Goal: Transaction & Acquisition: Obtain resource

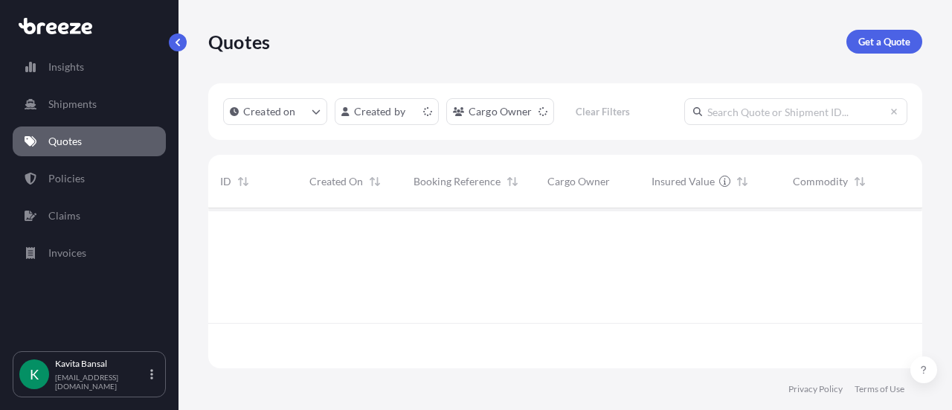
scroll to position [157, 702]
click at [469, 44] on link "Get a Quote" at bounding box center [884, 42] width 76 height 24
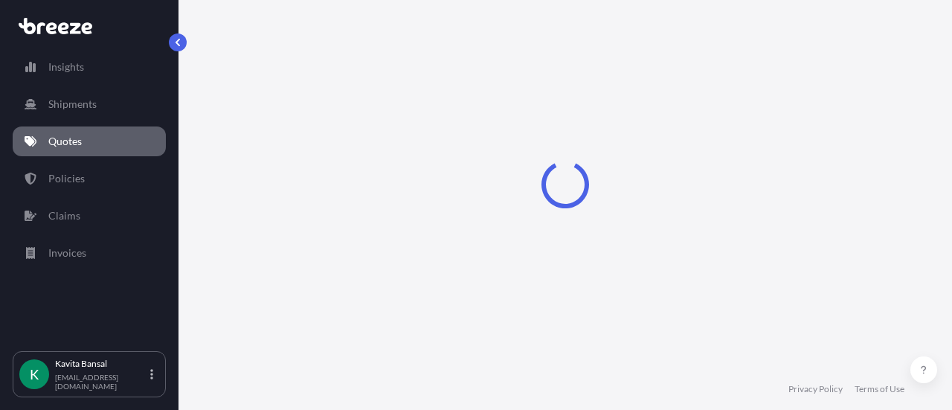
select select "Sea"
select select "1"
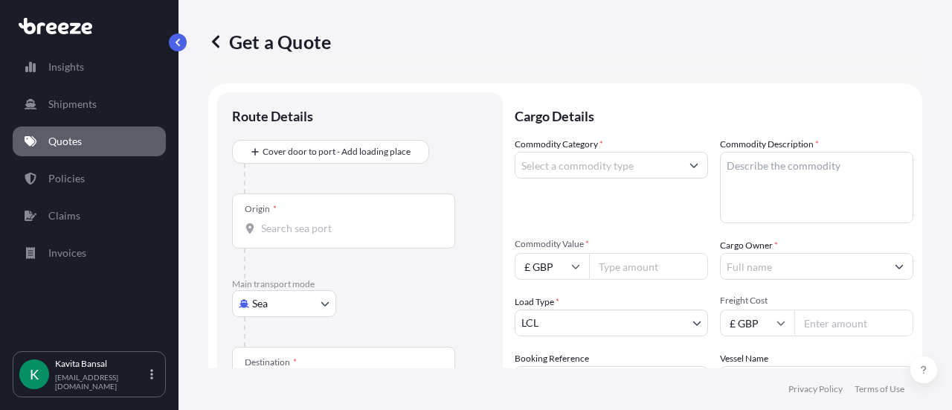
scroll to position [24, 0]
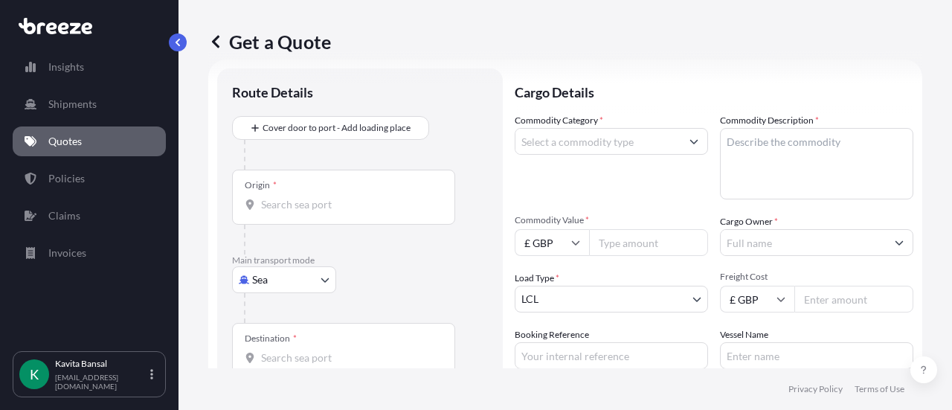
click at [278, 164] on body "Insights Shipments Quotes Policies Claims Invoices K [PERSON_NAME] [EMAIL_ADDRE…" at bounding box center [476, 205] width 952 height 410
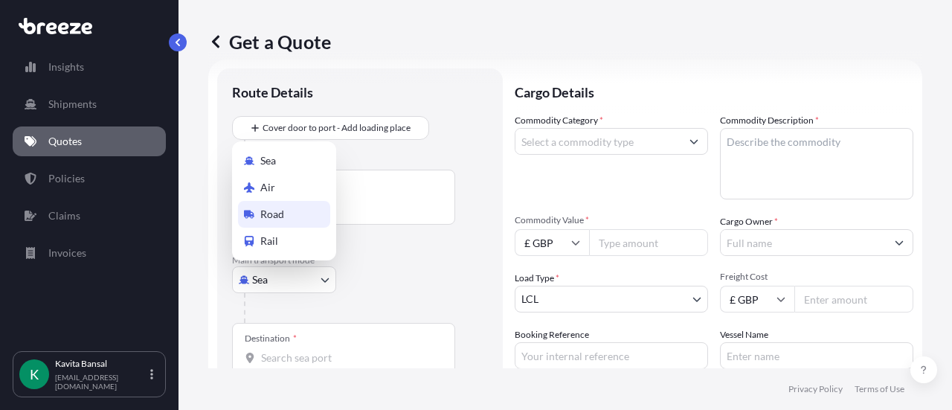
click at [278, 164] on div "Road" at bounding box center [284, 214] width 92 height 27
select select "Road"
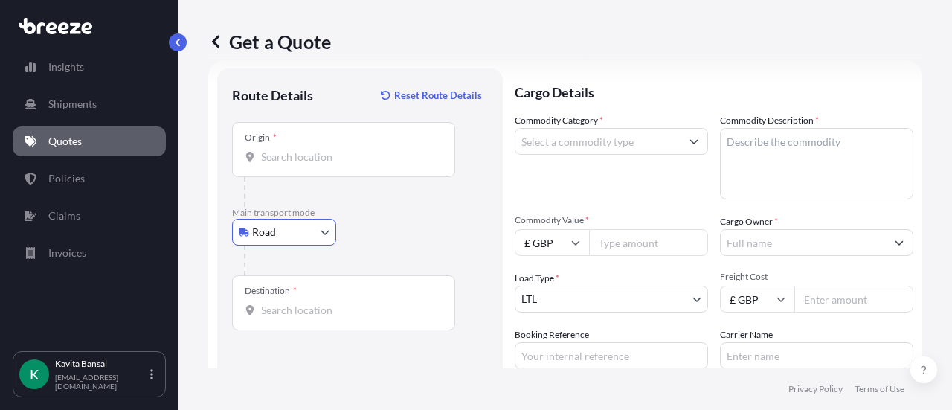
drag, startPoint x: 284, startPoint y: 149, endPoint x: 292, endPoint y: 157, distance: 10.5
click at [286, 150] on input "Origin *" at bounding box center [349, 156] width 176 height 15
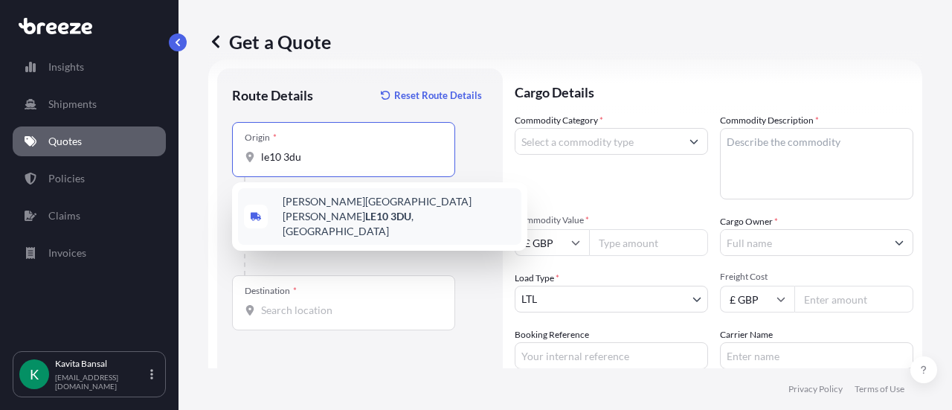
click at [365, 164] on div "[PERSON_NAME][STREET_ADDRESS][PERSON_NAME]" at bounding box center [379, 216] width 283 height 57
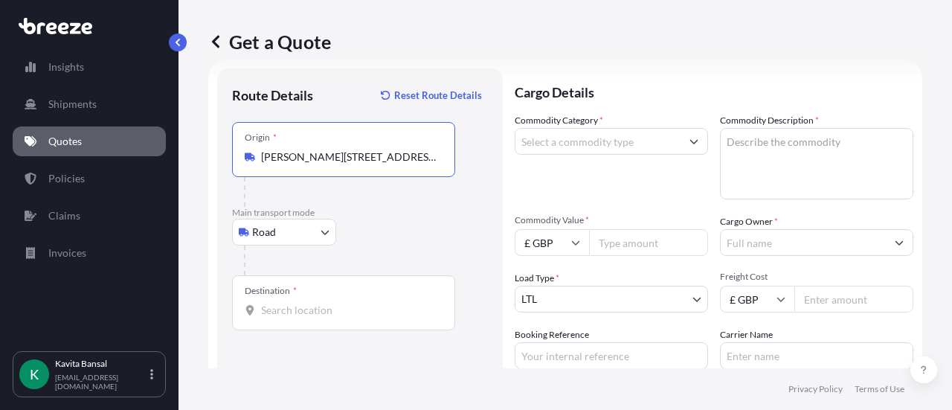
type input "[PERSON_NAME][STREET_ADDRESS][PERSON_NAME]"
click at [330, 164] on input "Destination *" at bounding box center [349, 310] width 176 height 15
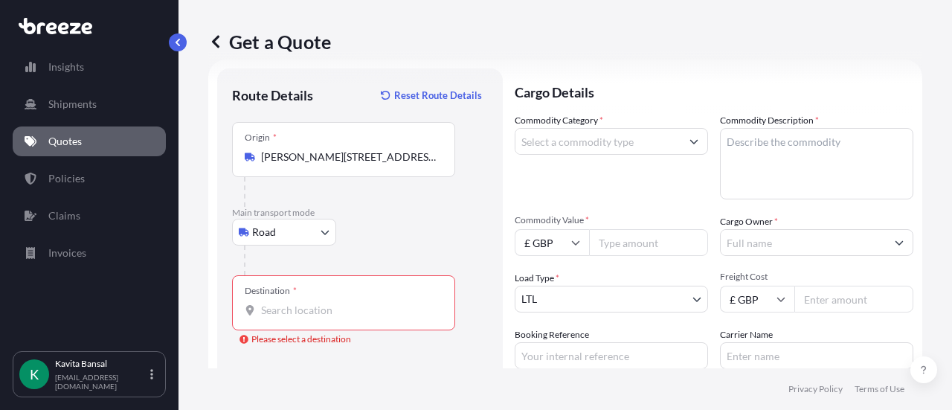
click at [332, 164] on input "Destination * Please select a destination" at bounding box center [349, 310] width 176 height 15
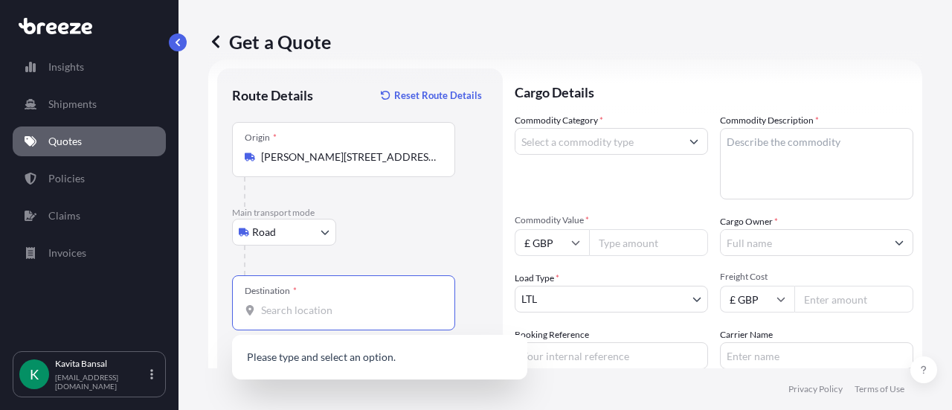
paste input "HP5 1NE"
click at [388, 164] on div "Chesham HP5 1NE , [GEOGRAPHIC_DATA]" at bounding box center [379, 359] width 283 height 36
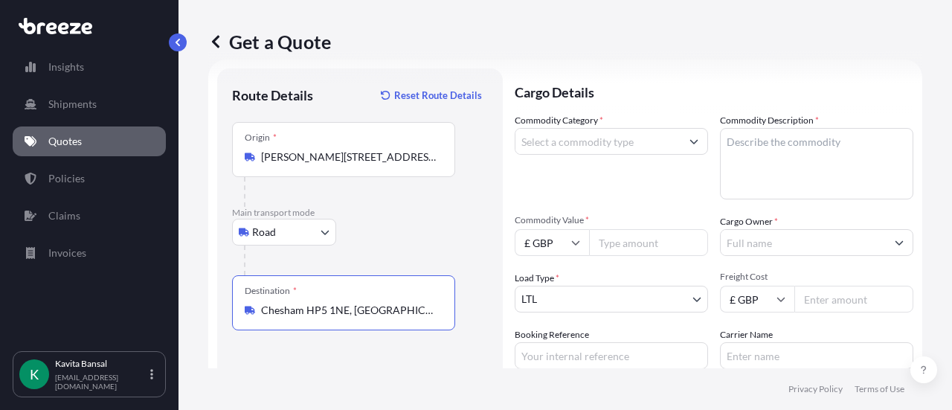
type input "Chesham HP5 1NE, [GEOGRAPHIC_DATA]"
click at [469, 145] on input "Commodity Category *" at bounding box center [597, 141] width 165 height 27
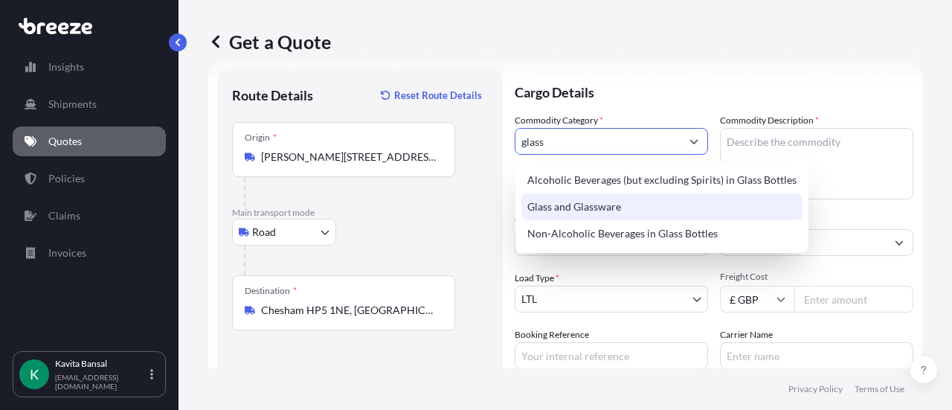
click at [469, 164] on div "Glass and Glassware" at bounding box center [661, 206] width 281 height 27
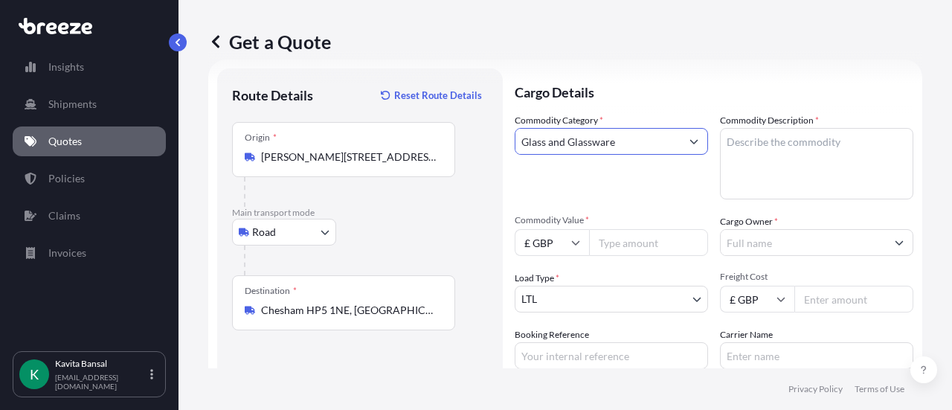
type input "Glass and Glassware"
click at [469, 145] on textarea "Commodity Description *" at bounding box center [816, 163] width 193 height 71
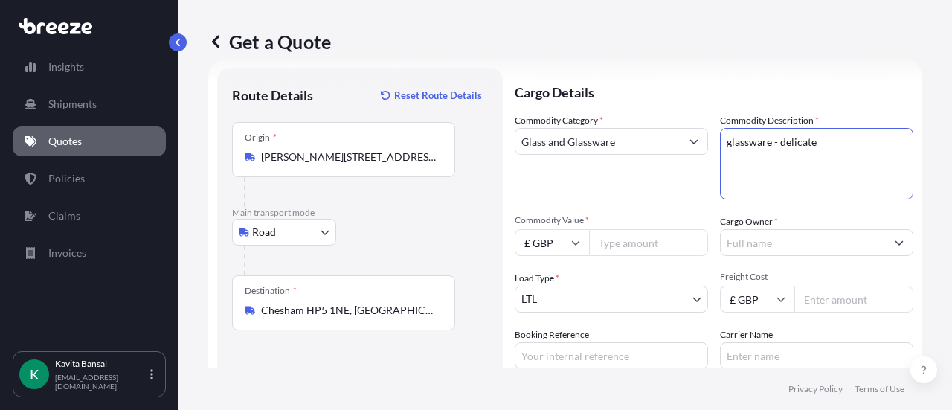
scroll to position [98, 0]
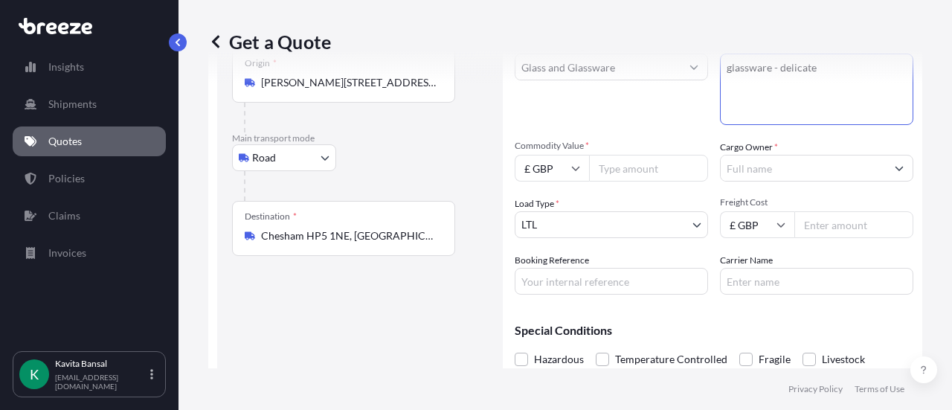
type textarea "glassware - delicate"
click at [469, 164] on input "Commodity Value *" at bounding box center [648, 168] width 119 height 27
drag, startPoint x: 564, startPoint y: 166, endPoint x: 553, endPoint y: 166, distance: 10.4
click at [469, 164] on input "£ GBP" at bounding box center [552, 168] width 74 height 27
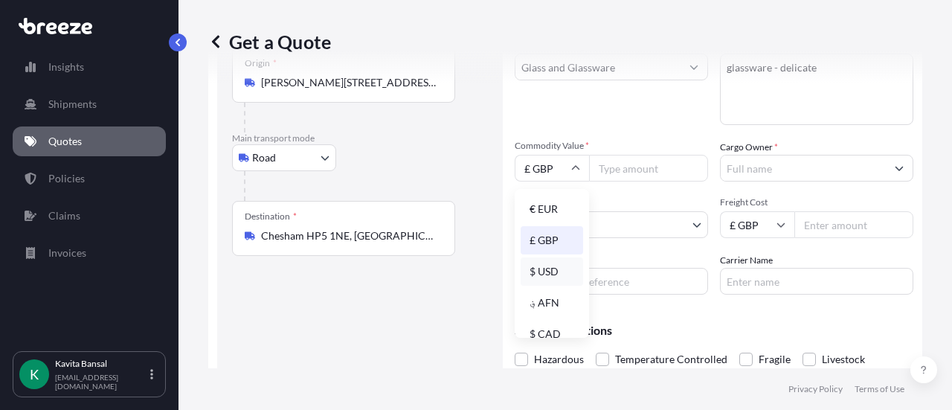
click at [469, 164] on div "$ USD" at bounding box center [552, 271] width 62 height 28
type input "$ USD"
click at [469, 164] on input "Commodity Value *" at bounding box center [648, 168] width 119 height 27
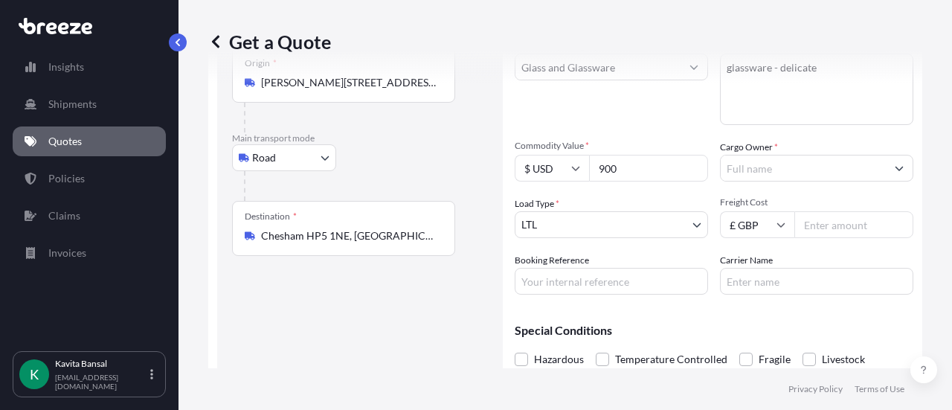
type input "900"
click at [469, 155] on input "Cargo Owner *" at bounding box center [803, 168] width 165 height 27
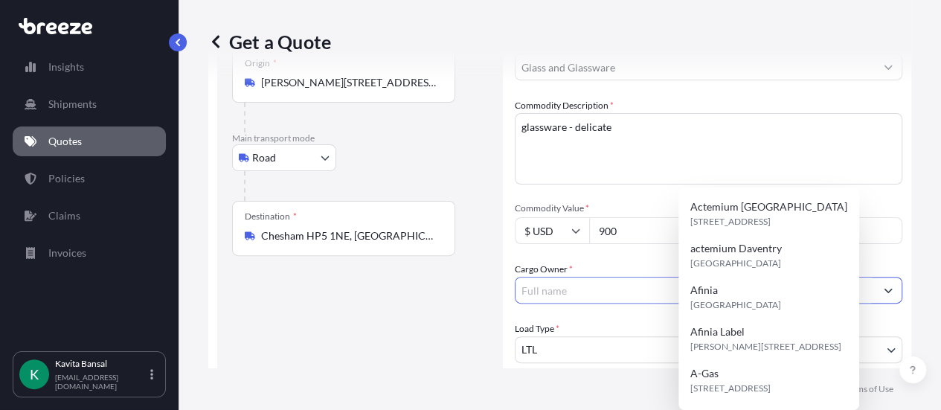
type input ";"
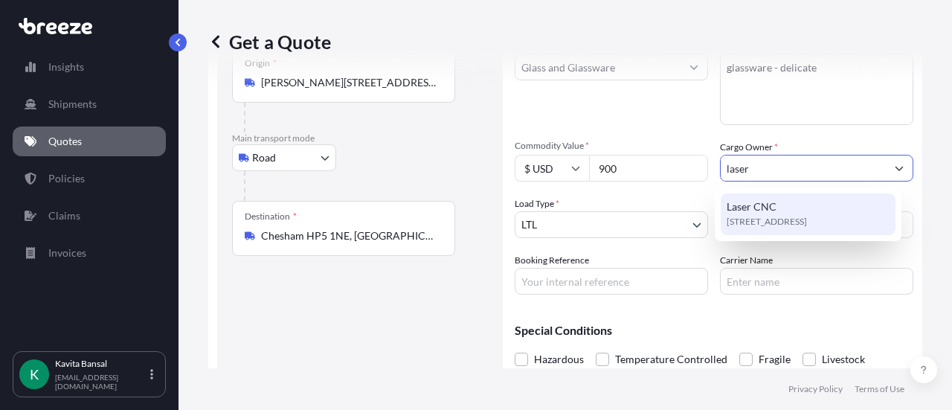
click at [469, 164] on span "[STREET_ADDRESS]" at bounding box center [767, 221] width 80 height 15
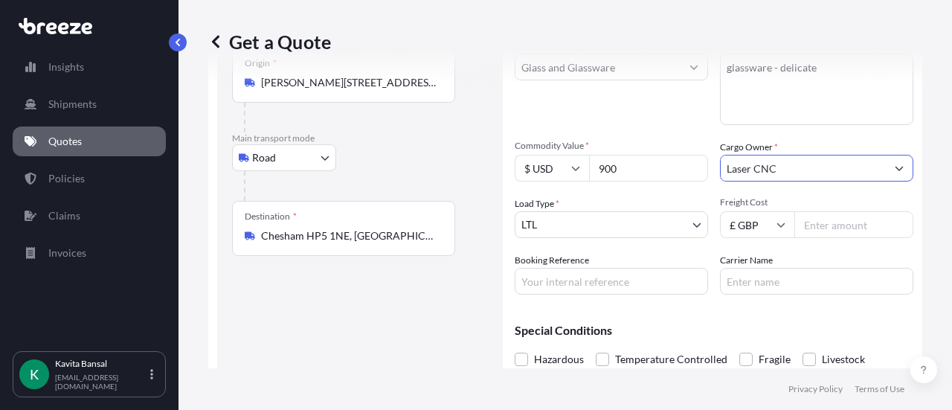
type input "Laser CNC"
click at [469, 164] on input "Freight Cost" at bounding box center [853, 224] width 119 height 27
type input "500"
click at [469, 164] on input "Booking Reference" at bounding box center [611, 281] width 193 height 27
click at [469, 164] on input "Q24" at bounding box center [611, 281] width 193 height 27
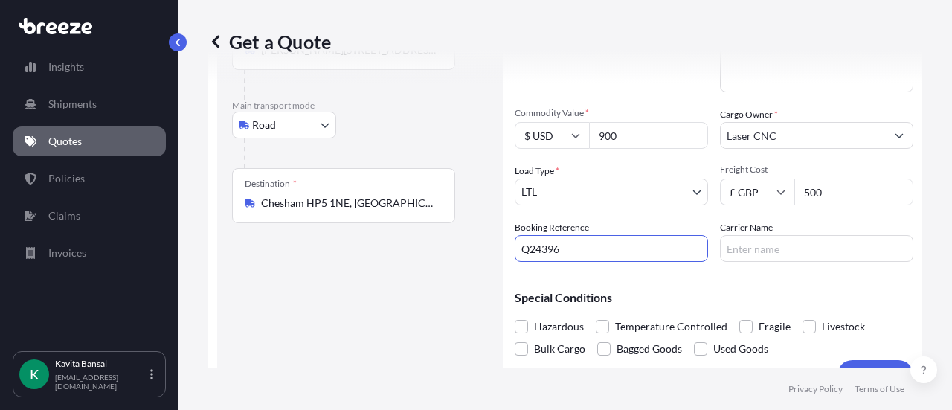
scroll to position [161, 0]
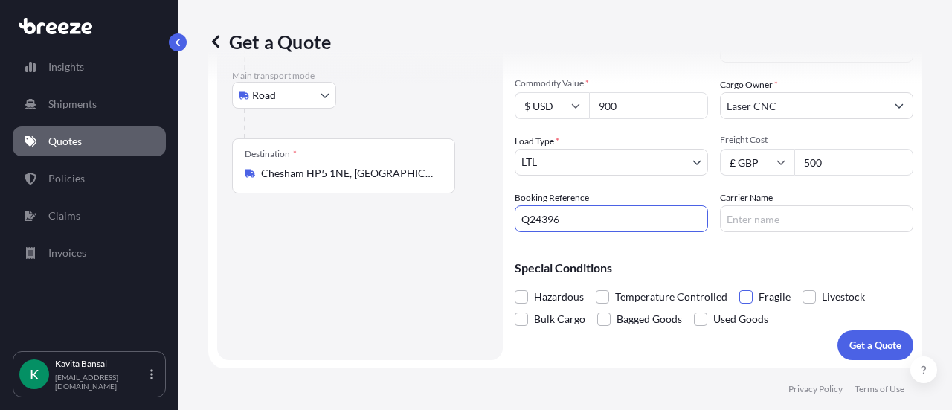
type input "Q24396"
click at [469, 164] on span at bounding box center [745, 296] width 13 height 13
click at [469, 164] on input "Fragile" at bounding box center [739, 286] width 0 height 0
click at [469, 164] on p "Get a Quote" at bounding box center [875, 345] width 52 height 15
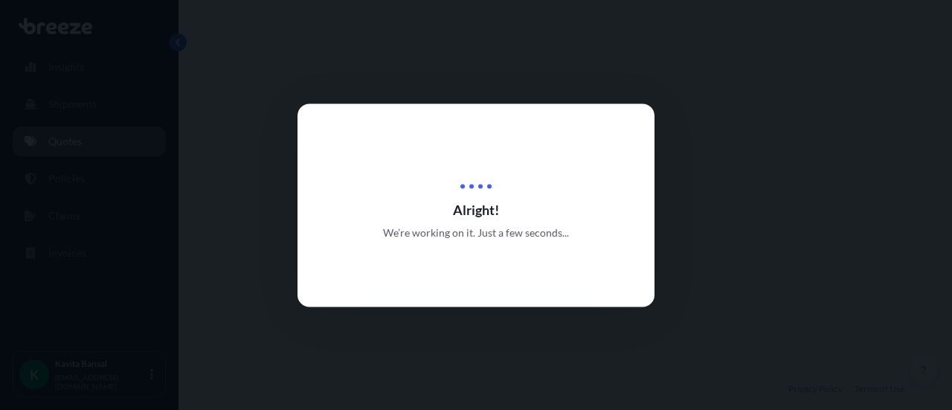
select select "Road"
select select "1"
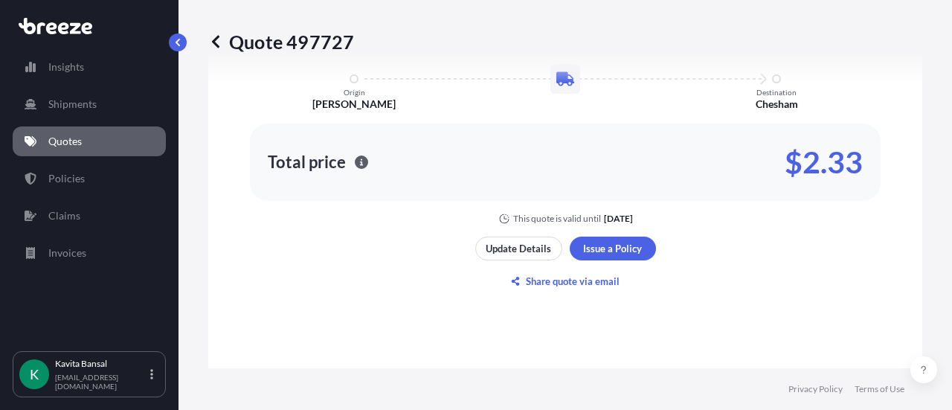
scroll to position [842, 0]
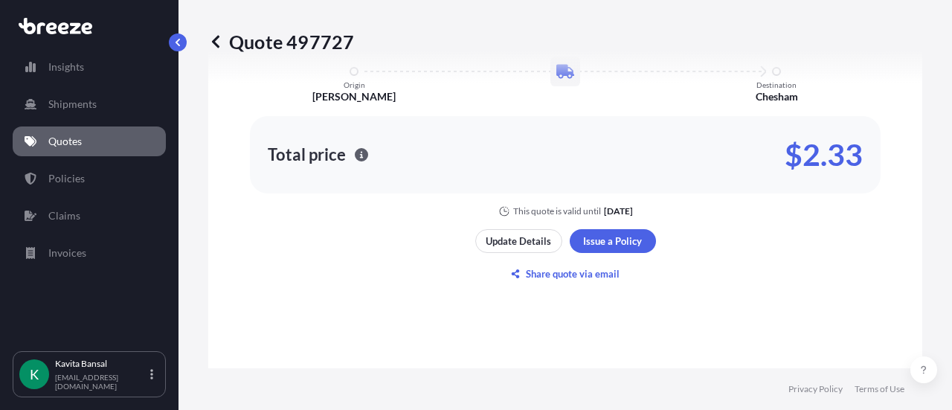
click at [162, 145] on link "Quotes" at bounding box center [89, 141] width 153 height 30
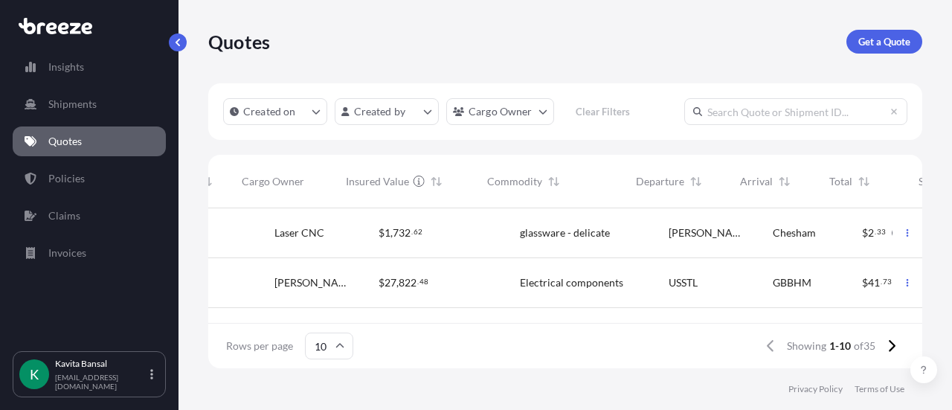
scroll to position [0, 327]
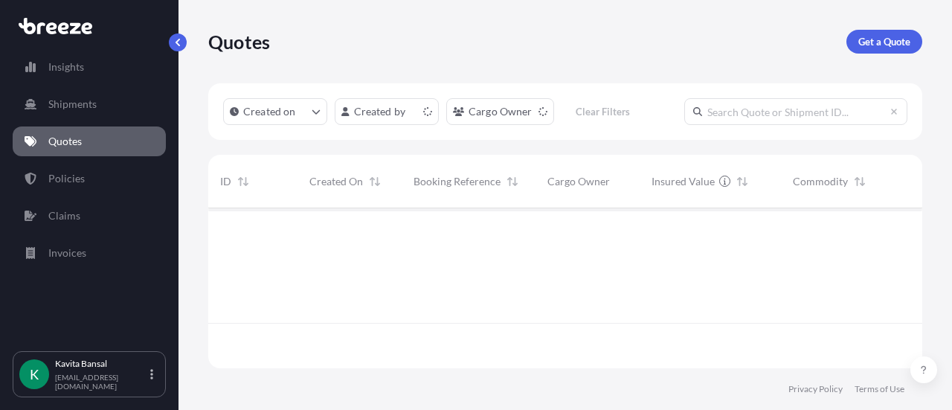
scroll to position [157, 702]
click at [469, 43] on p "Get a Quote" at bounding box center [884, 41] width 52 height 15
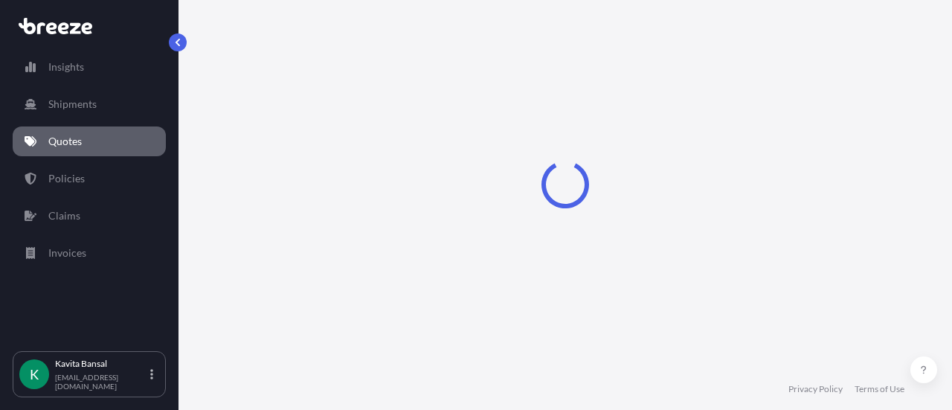
select select "Sea"
select select "1"
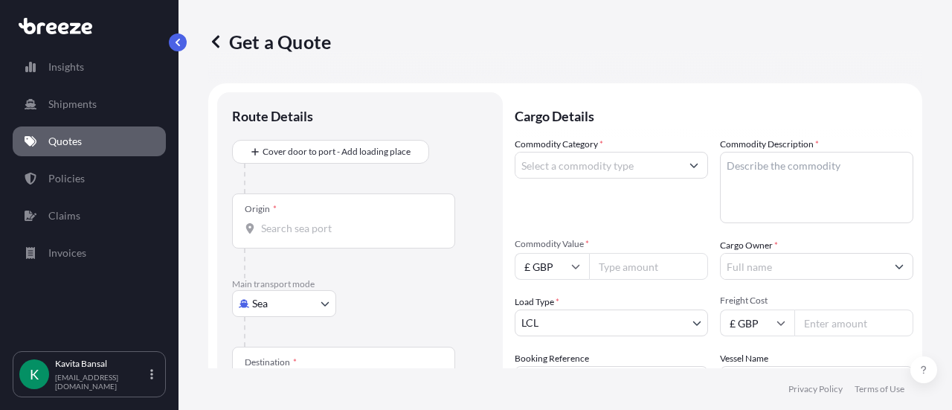
scroll to position [24, 0]
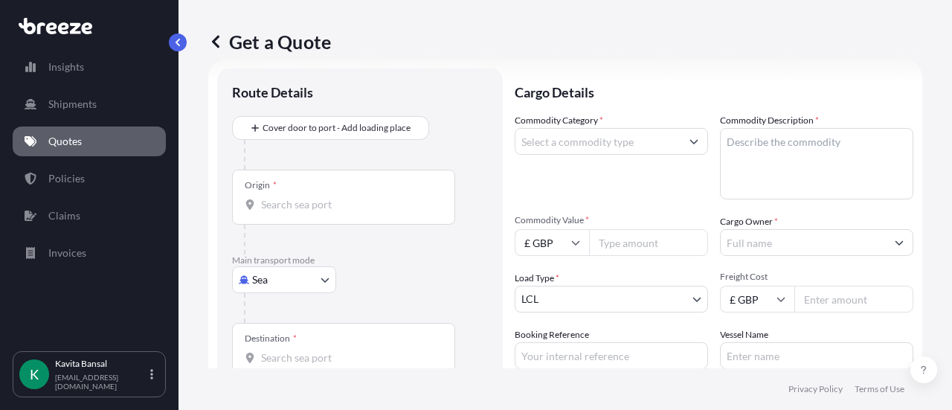
click at [266, 164] on body "Insights Shipments Quotes Policies Claims Invoices K [PERSON_NAME] [EMAIL_ADDRE…" at bounding box center [476, 205] width 952 height 410
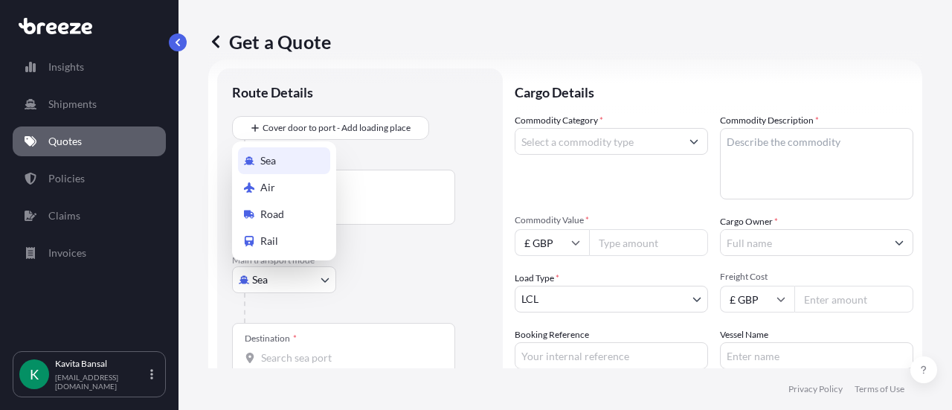
click at [298, 164] on div "Sea" at bounding box center [284, 160] width 92 height 27
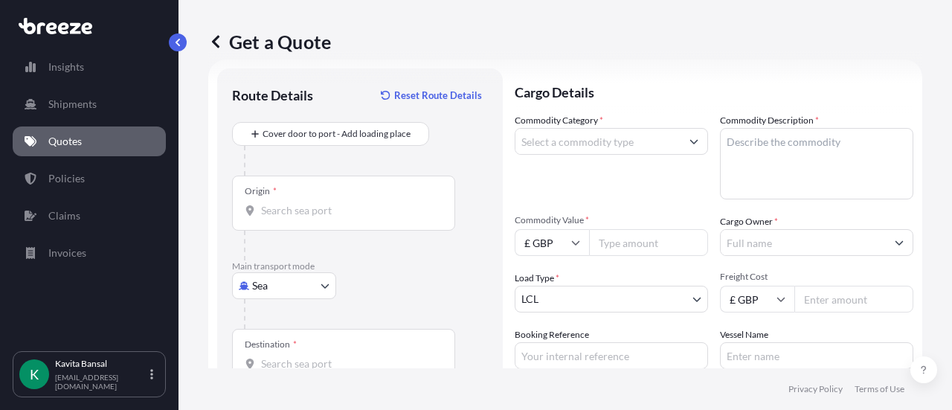
click at [324, 164] on div "Origin *" at bounding box center [343, 203] width 223 height 55
click at [324, 164] on input "Origin *" at bounding box center [349, 210] width 176 height 15
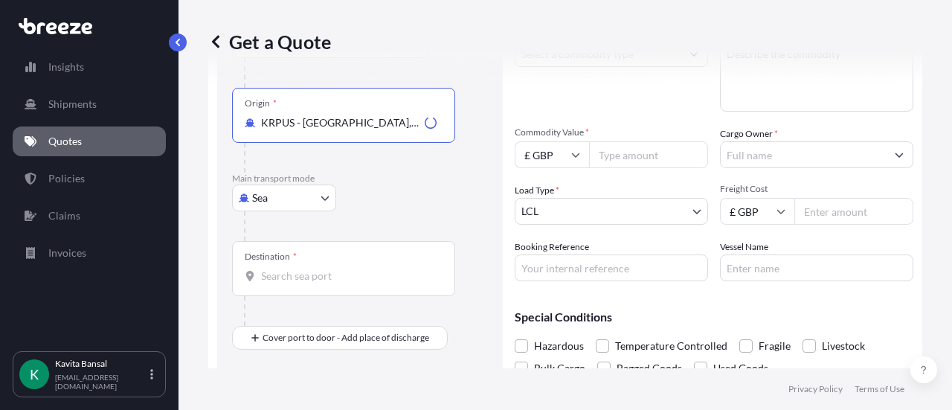
scroll to position [161, 0]
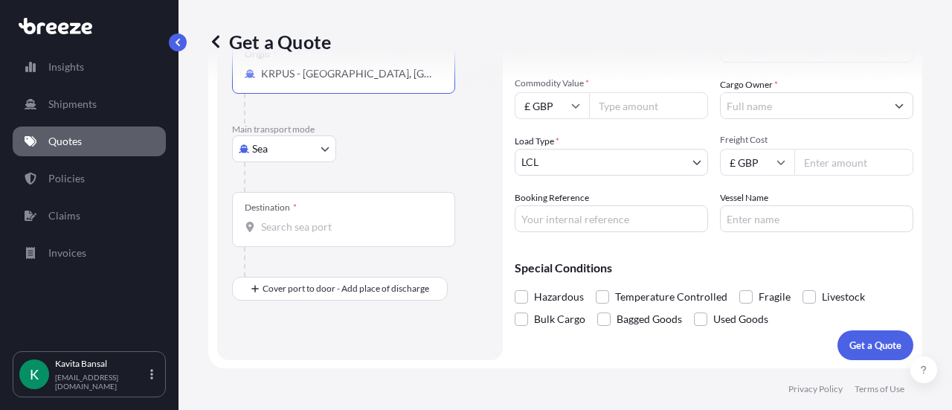
type input "KRPUS - Busan, Korea, South"
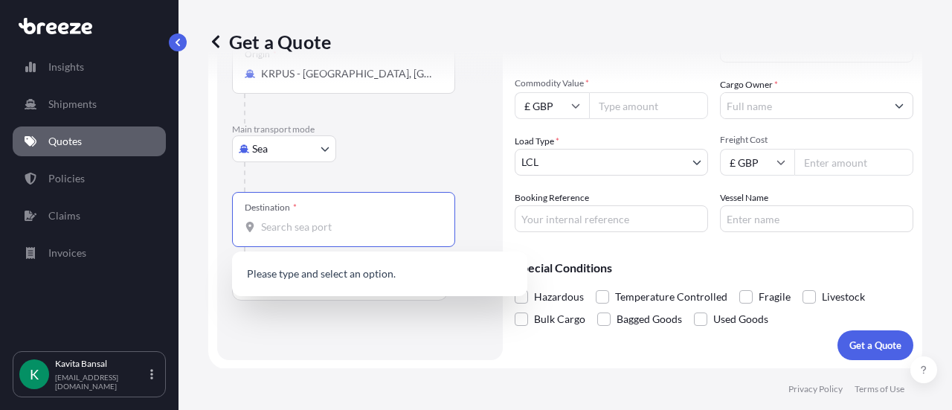
click at [303, 164] on input "Destination *" at bounding box center [349, 226] width 176 height 15
click at [344, 164] on div "GB FXT - Felixstowe, United Kingdom" at bounding box center [379, 275] width 283 height 36
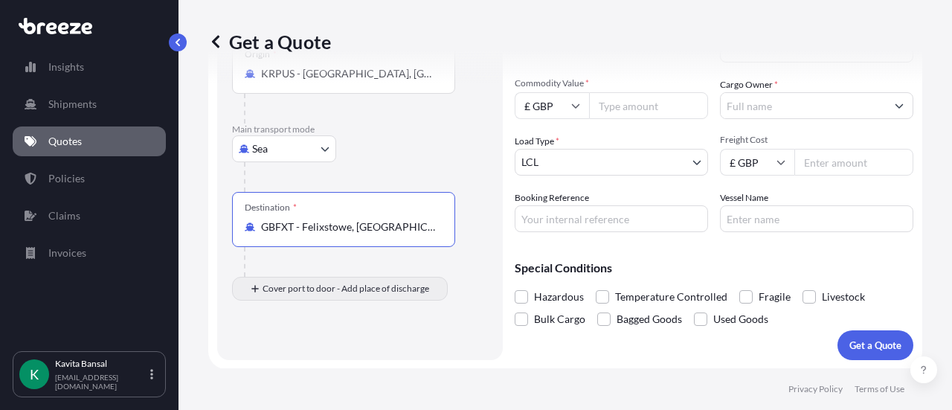
type input "GBFXT - Felixstowe, United Kingdom"
click at [323, 164] on div "Cover port to door - Add place of discharge" at bounding box center [340, 288] width 190 height 27
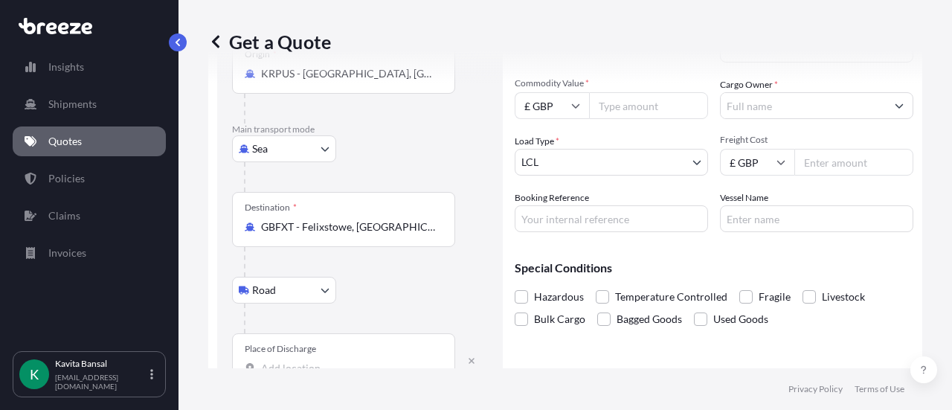
click at [279, 164] on footer "Privacy Policy Terms of Use" at bounding box center [564, 389] width 773 height 42
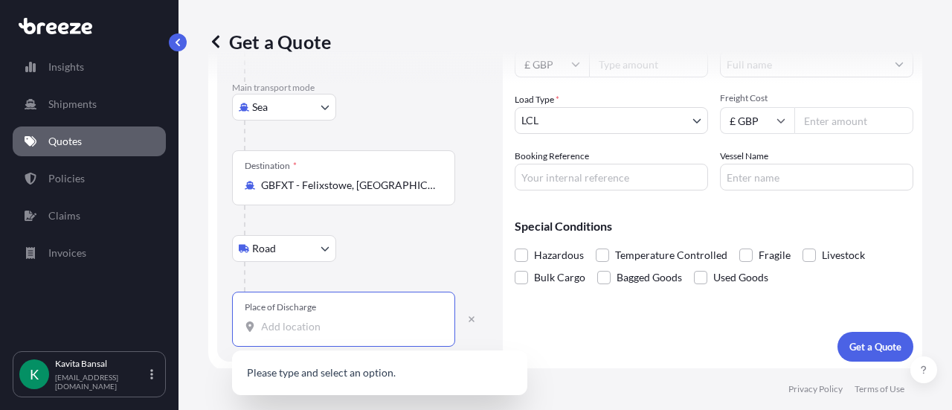
click at [317, 164] on input "Place of Discharge" at bounding box center [349, 326] width 176 height 15
click at [338, 164] on input "Place of Discharge" at bounding box center [349, 326] width 176 height 15
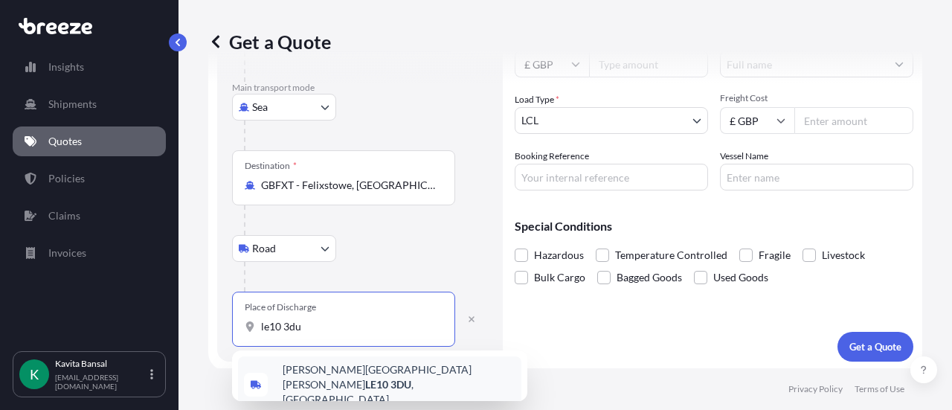
click at [381, 164] on span "[PERSON_NAME][STREET_ADDRESS][PERSON_NAME]" at bounding box center [399, 384] width 233 height 45
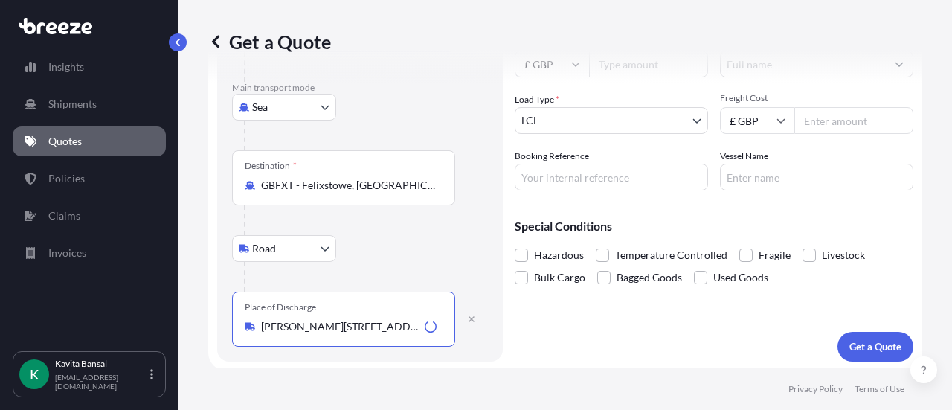
scroll to position [0, 0]
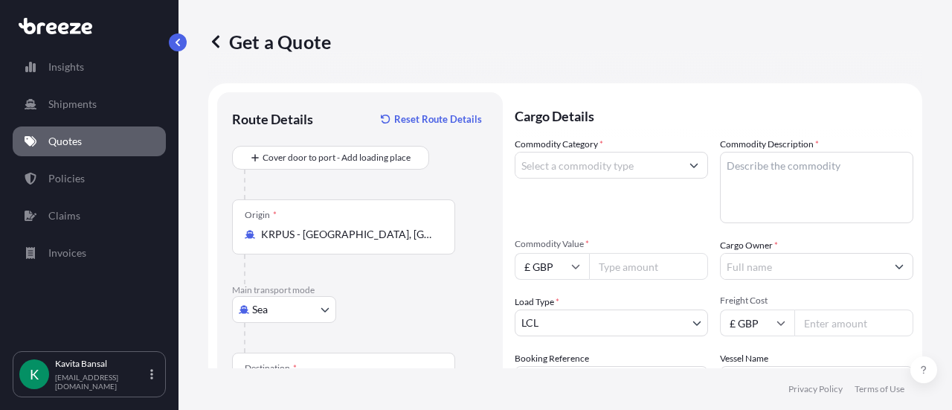
type input "[PERSON_NAME][STREET_ADDRESS][PERSON_NAME]"
click at [469, 164] on input "Commodity Category *" at bounding box center [597, 165] width 165 height 27
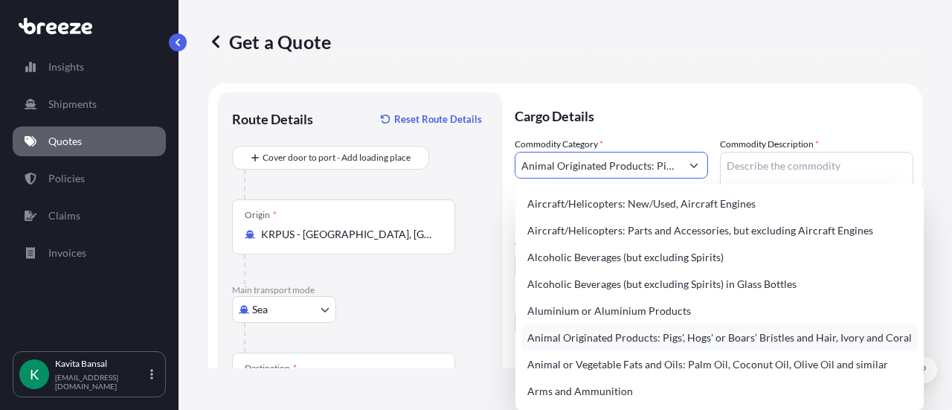
type input "Animal Originated Products: Pigs', Hogs' or Boars' Bristles and Hair, Ivory and…"
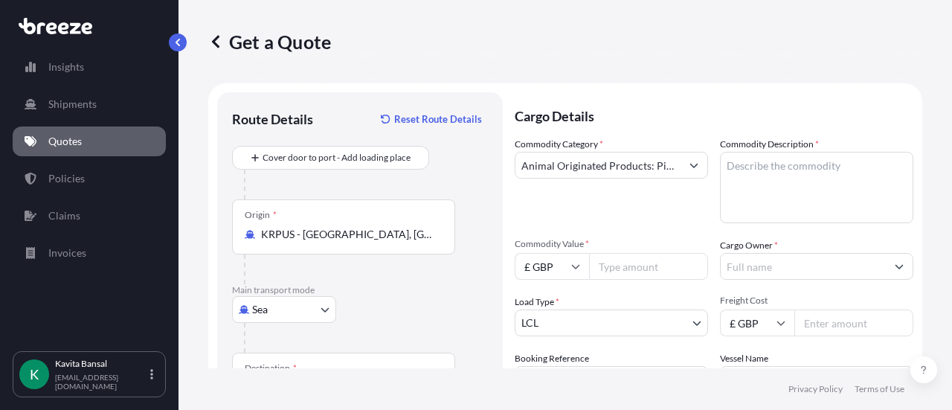
click at [469, 164] on input "Freight Cost" at bounding box center [853, 322] width 119 height 27
type input "1000"
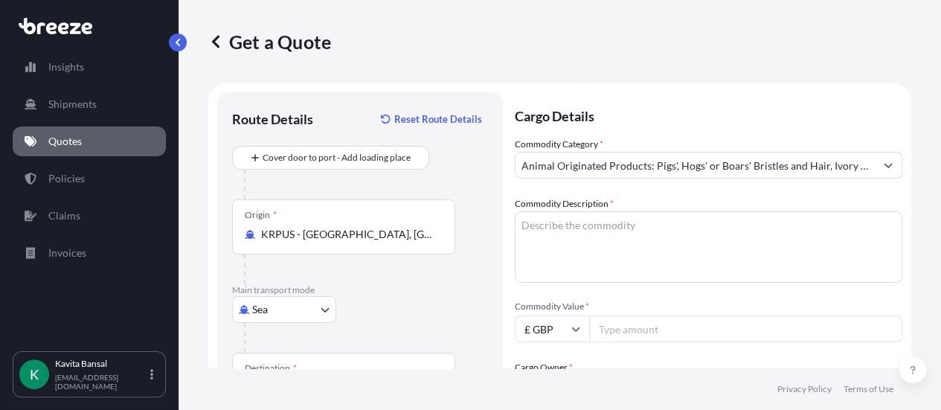
click at [469, 164] on input "Cargo Owner *" at bounding box center [694, 388] width 359 height 27
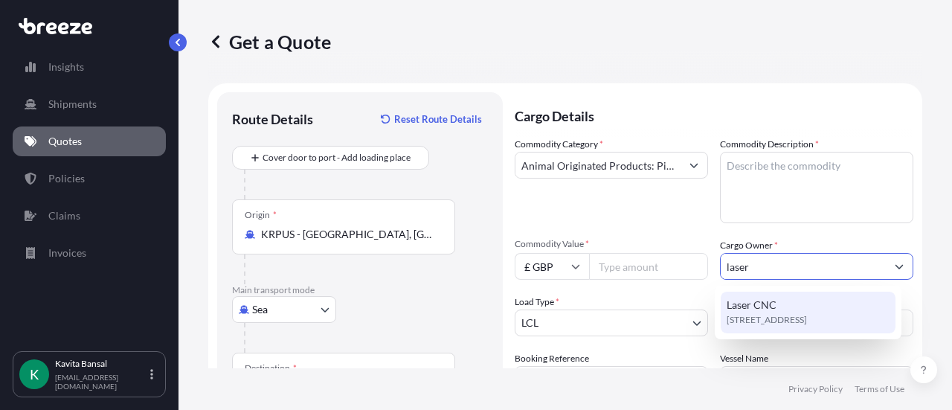
click at [469, 164] on span "[STREET_ADDRESS]" at bounding box center [767, 319] width 80 height 15
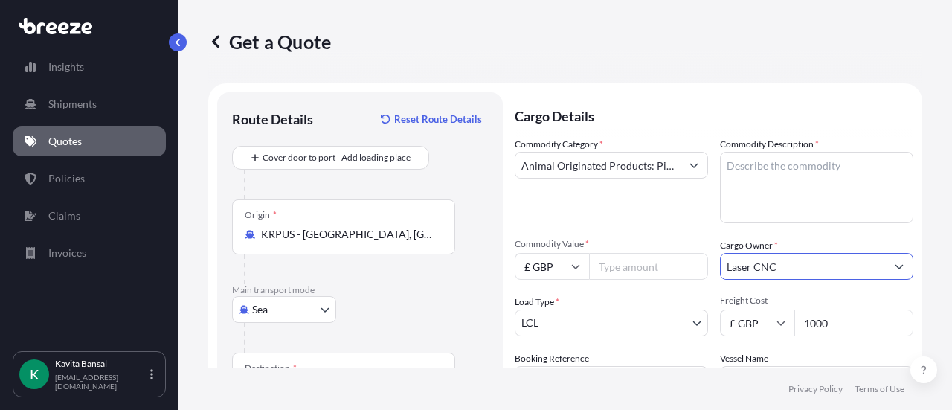
type input "Laser CNC"
click at [469, 164] on textarea "Commodity Description *" at bounding box center [816, 187] width 193 height 71
type textarea "processing machine"
click at [469, 161] on input "Animal Originated Products: Pigs', Hogs' or Boars' Bristles and Hair, Ivory and…" at bounding box center [597, 165] width 165 height 27
type input "Animal Originated Promachinducts: Pigs', Hogs' or Boars' Bristles and Hair, Ivo…"
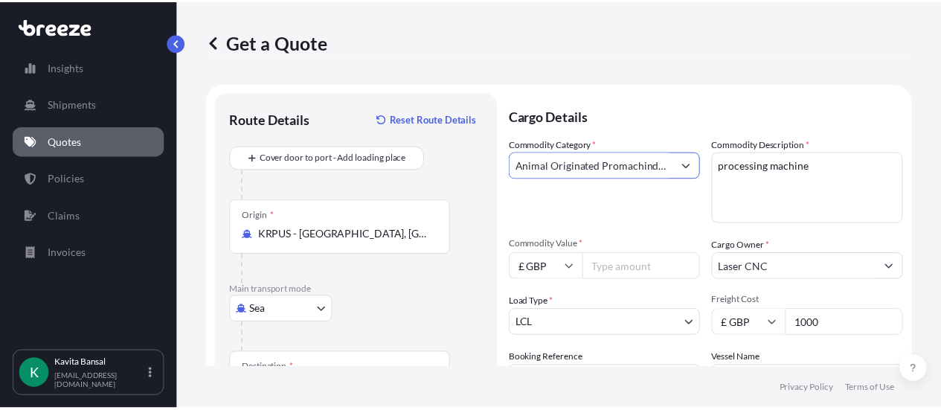
scroll to position [0, 260]
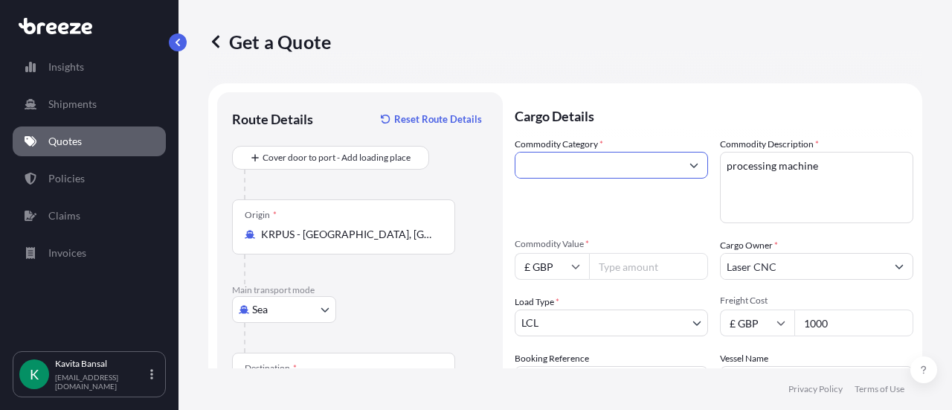
drag, startPoint x: 519, startPoint y: 163, endPoint x: 764, endPoint y: 174, distance: 245.7
click at [469, 164] on div "Commodity Category * Animal Originated Promachinducts: Pigs', Hogs' or Boars' B…" at bounding box center [714, 265] width 399 height 256
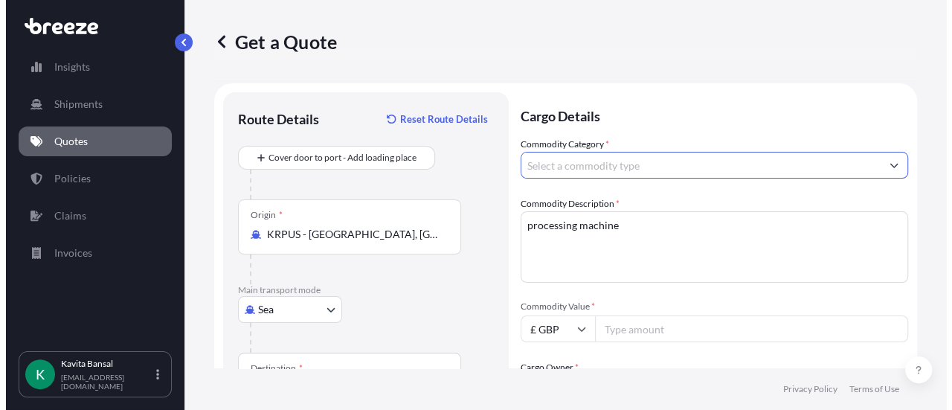
scroll to position [0, 0]
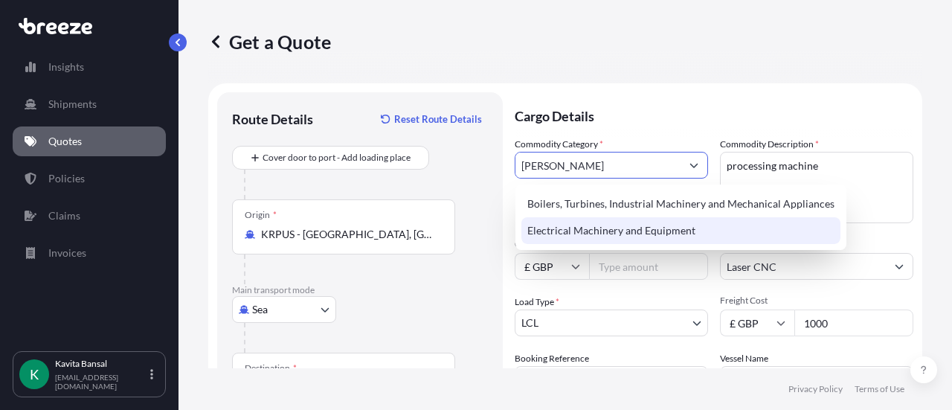
click at [469, 164] on div "Electrical Machinery and Equipment" at bounding box center [680, 230] width 319 height 27
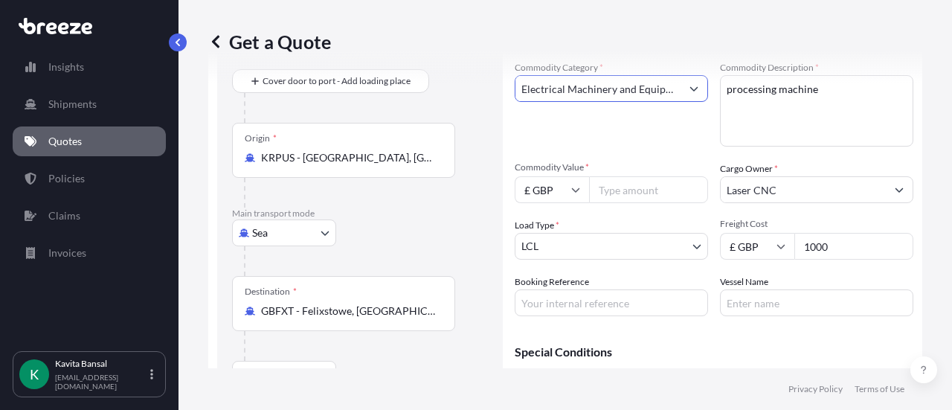
scroll to position [149, 0]
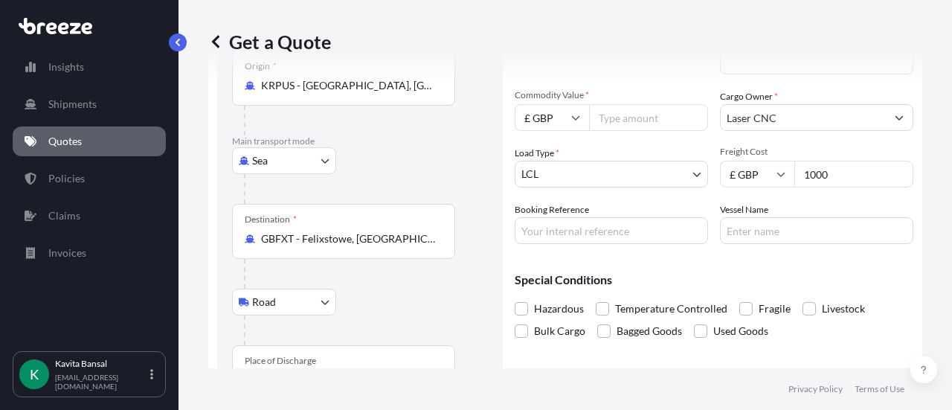
type input "Electrical Machinery and Equipment"
click at [469, 113] on input "Commodity Value *" at bounding box center [648, 117] width 119 height 27
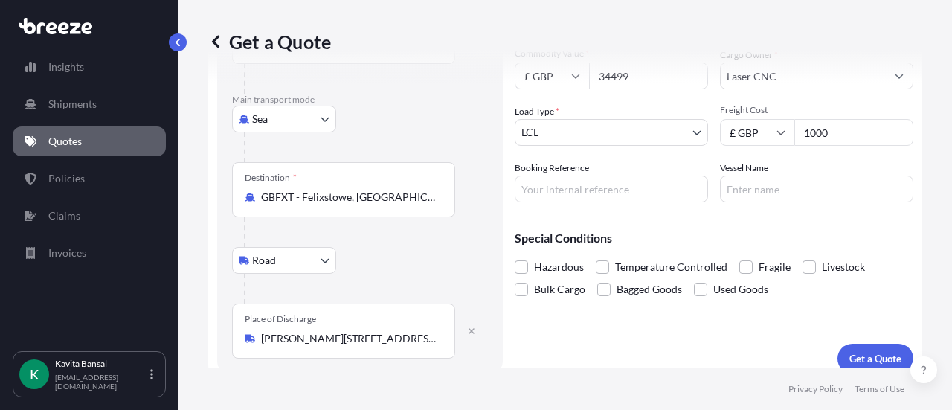
scroll to position [202, 0]
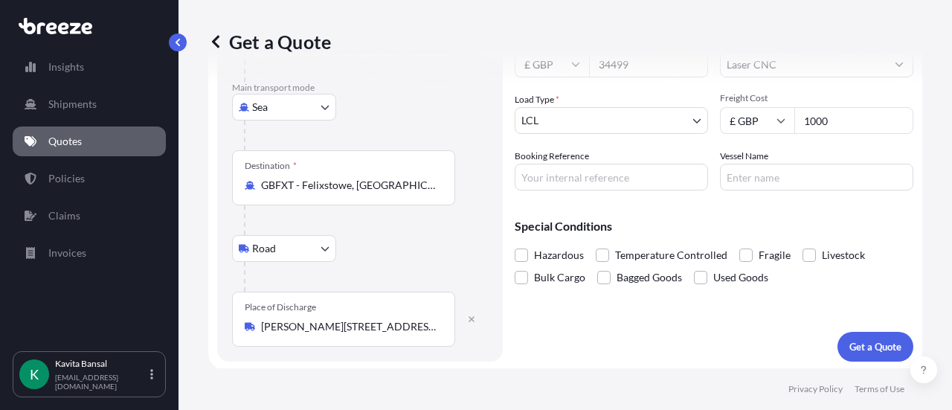
type input "34499"
click at [469, 164] on input "Booking Reference" at bounding box center [611, 177] width 193 height 27
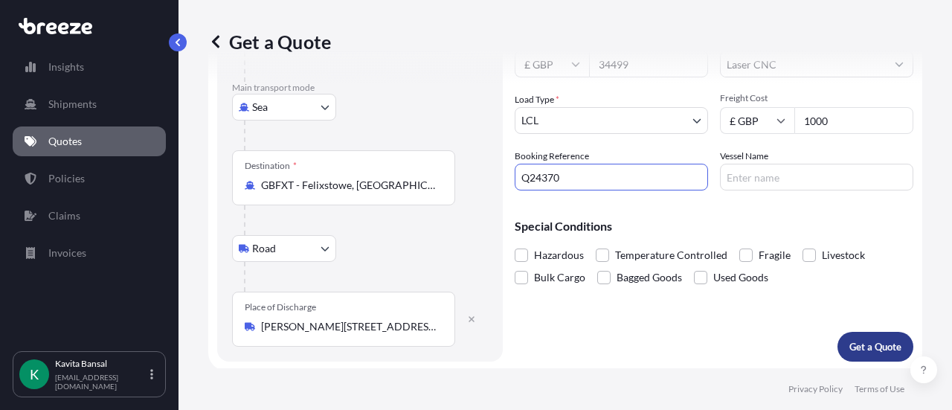
type input "Q24370"
click at [469, 164] on p "Get a Quote" at bounding box center [875, 346] width 52 height 15
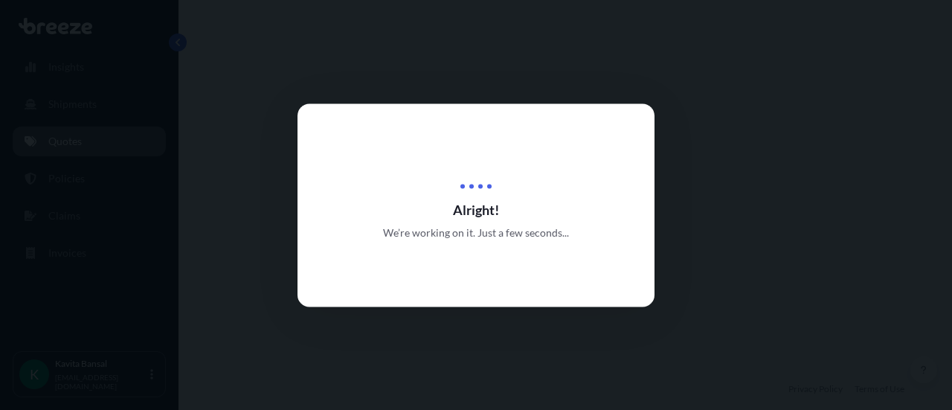
select select "Sea"
select select "Road"
select select "1"
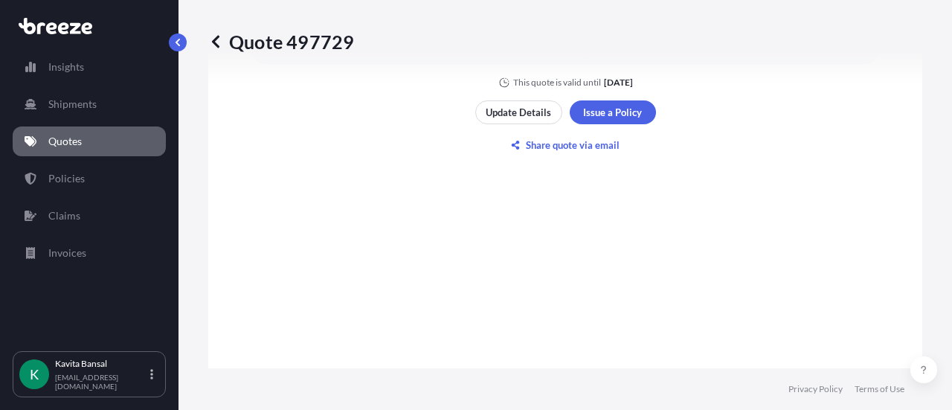
scroll to position [878, 0]
